Goal: Find specific page/section: Find specific page/section

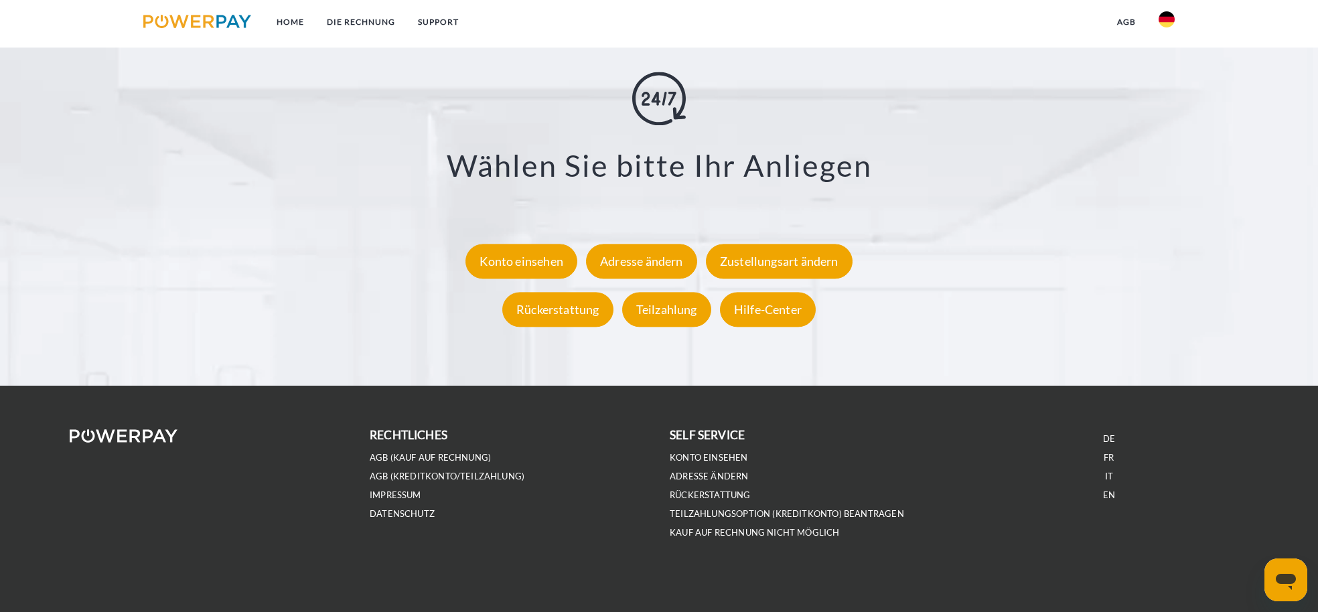
scroll to position [2489, 0]
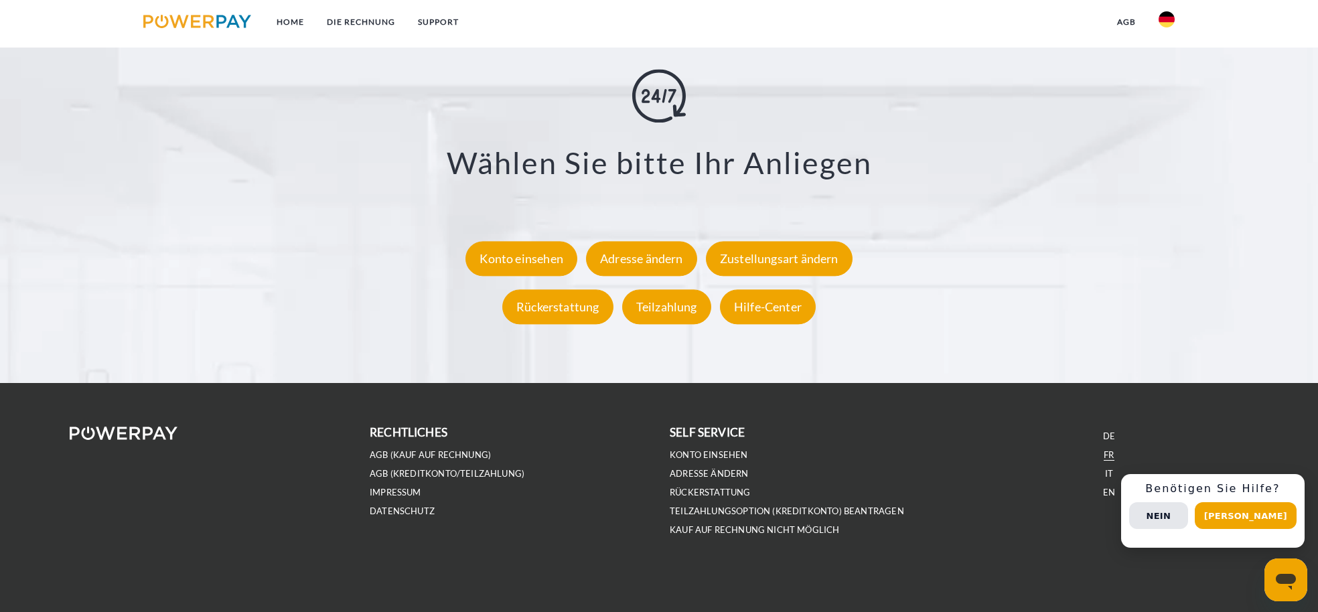
click at [1109, 455] on link "FR" at bounding box center [1108, 454] width 10 height 11
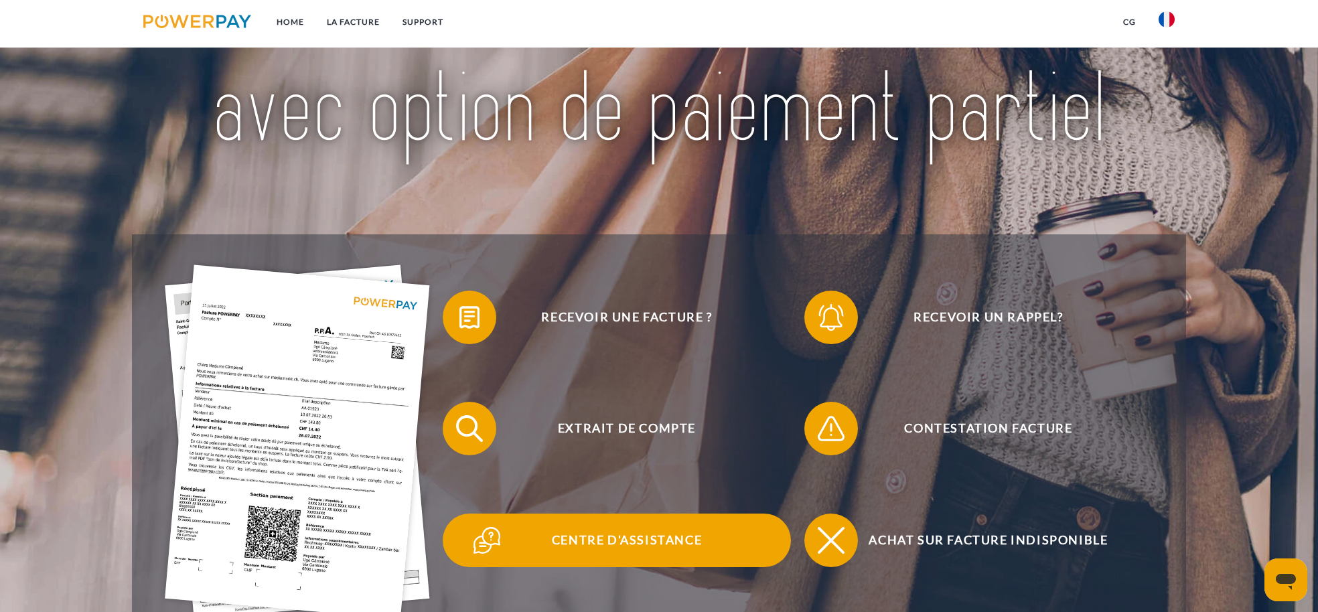
scroll to position [335, 0]
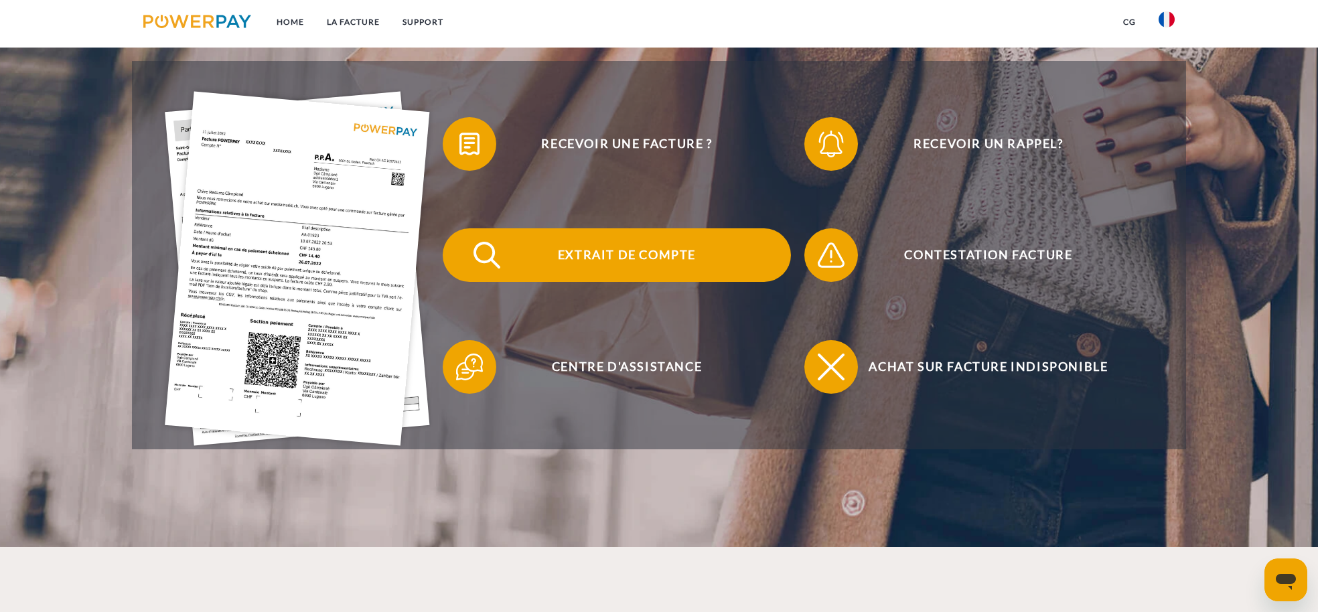
click at [634, 263] on span "Extrait de compte" at bounding box center [627, 255] width 328 height 54
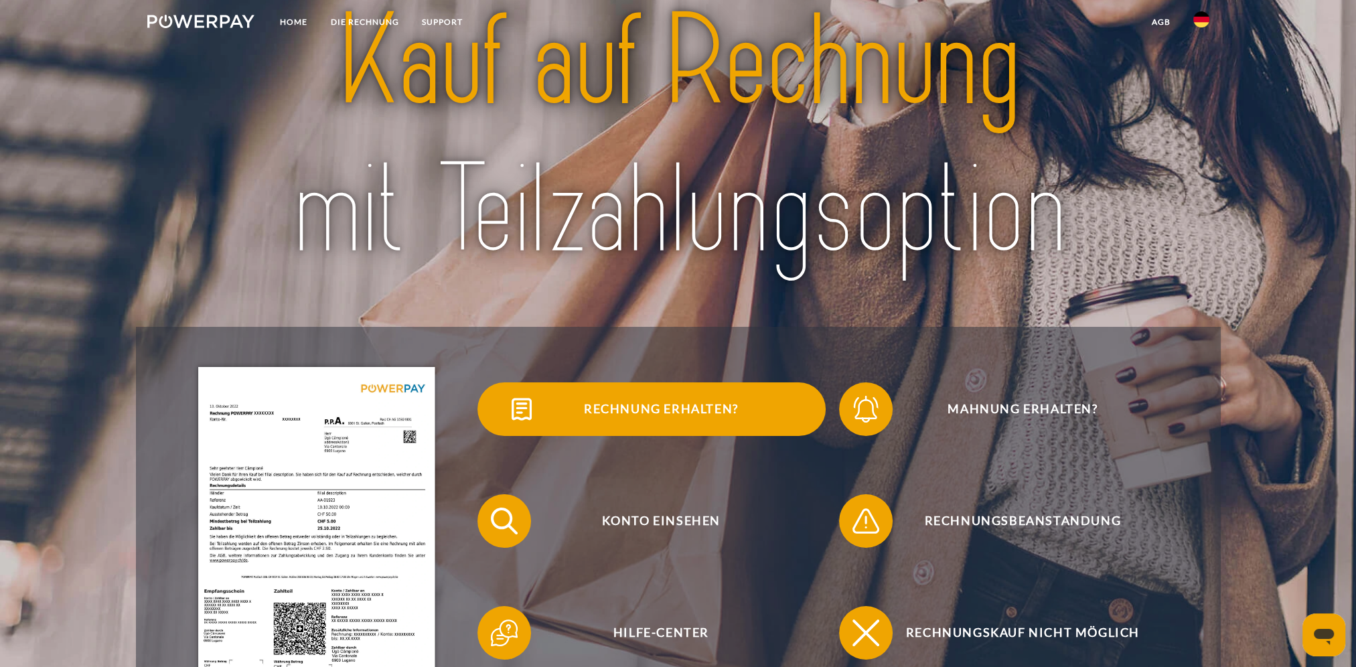
scroll to position [335, 0]
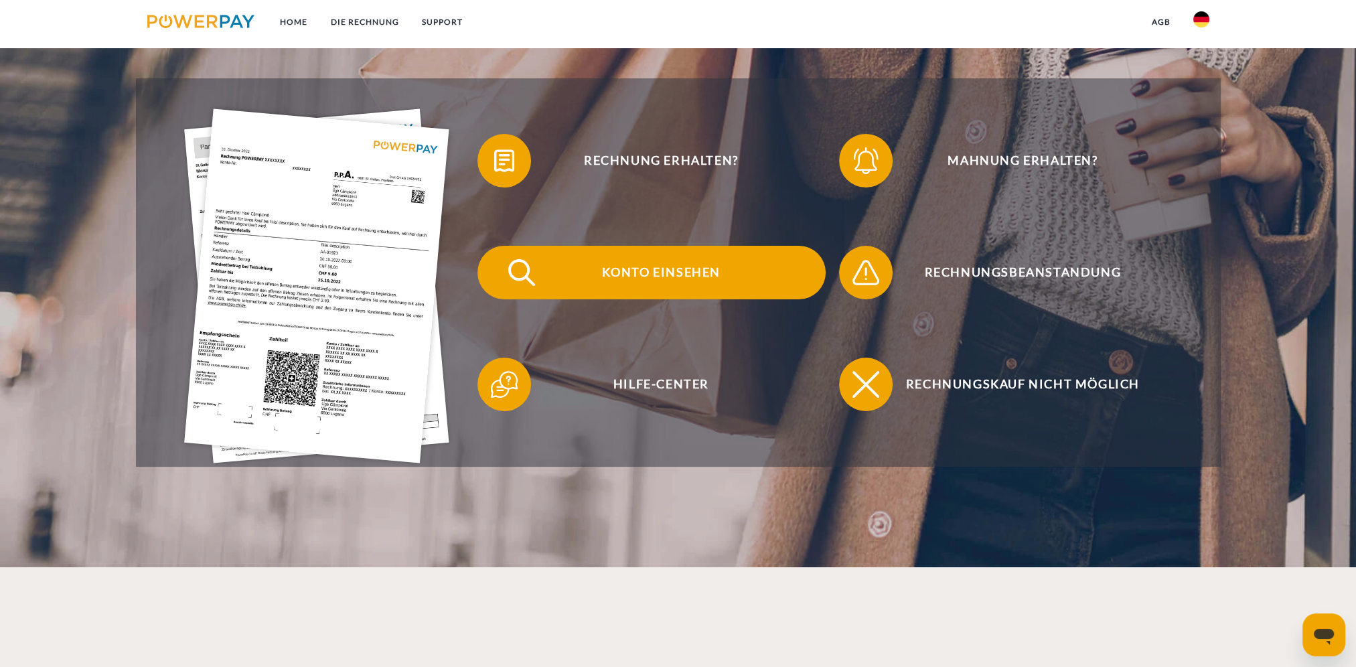
click at [662, 268] on span "Konto einsehen" at bounding box center [661, 273] width 328 height 54
